Goal: Check status: Check status

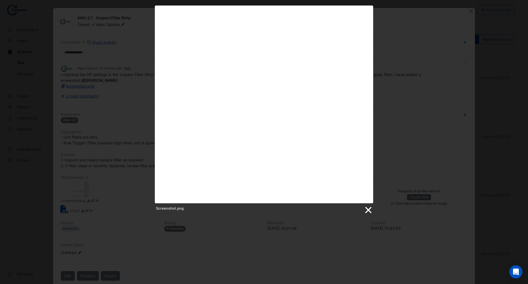
click at [368, 210] on link at bounding box center [368, 210] width 8 height 8
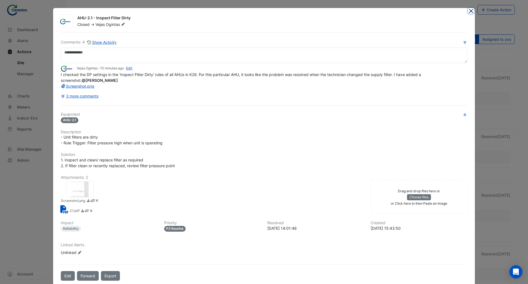
click at [469, 10] on button "Close" at bounding box center [471, 11] width 6 height 6
